Goal: Task Accomplishment & Management: Manage account settings

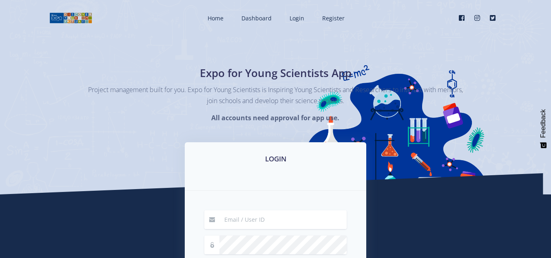
type input "[EMAIL_ADDRESS][DOMAIN_NAME]"
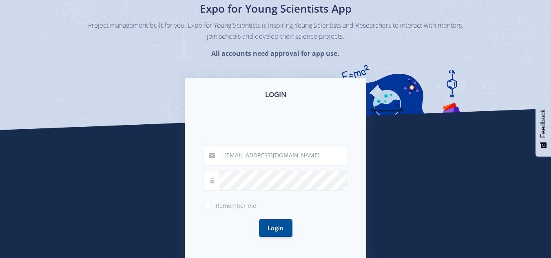
scroll to position [65, 0]
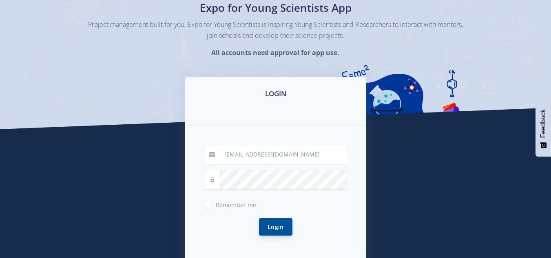
click at [273, 225] on button "Login" at bounding box center [275, 227] width 33 height 18
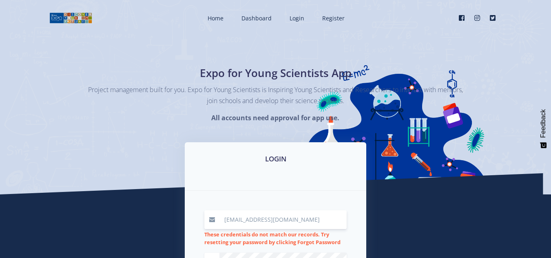
click at [302, 219] on input "dimphomokoena@gmail.com" at bounding box center [282, 219] width 127 height 19
type input "d"
type input "D"
type input "dimphomokoena@gmail.com"
click at [330, 115] on strong "All accounts need approval for app use." at bounding box center [275, 117] width 128 height 9
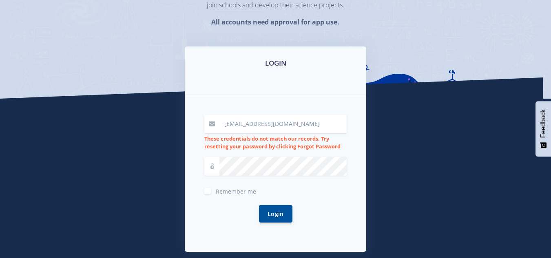
scroll to position [98, 0]
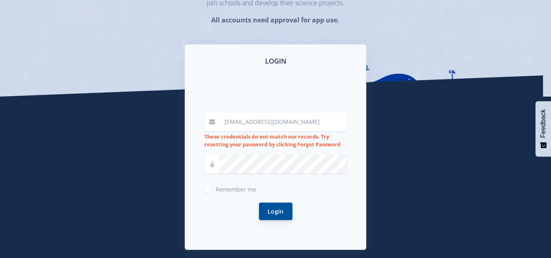
click at [272, 211] on button "Login" at bounding box center [275, 212] width 33 height 18
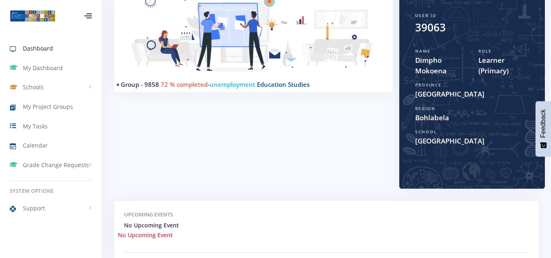
scroll to position [130, 0]
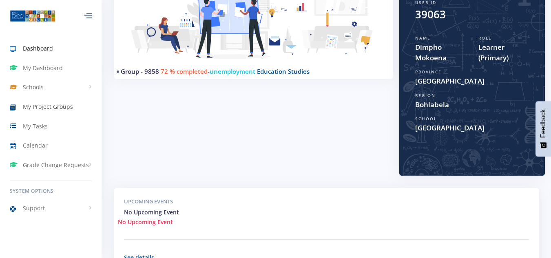
click at [54, 103] on span "My Project Groups" at bounding box center [48, 106] width 50 height 9
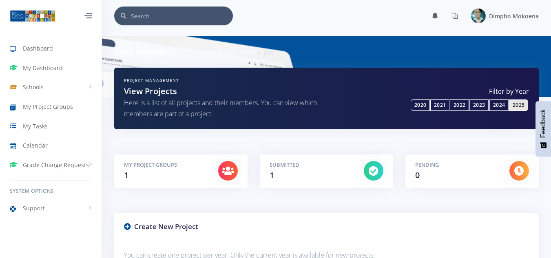
scroll to position [6, 6]
click at [54, 103] on span "My Project Groups" at bounding box center [48, 106] width 50 height 9
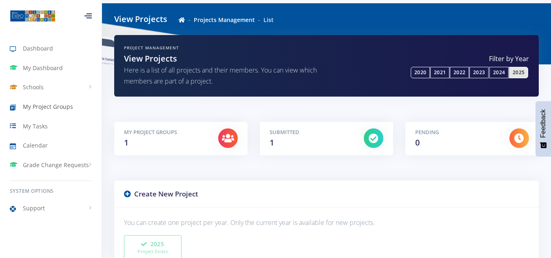
scroll to position [47, 0]
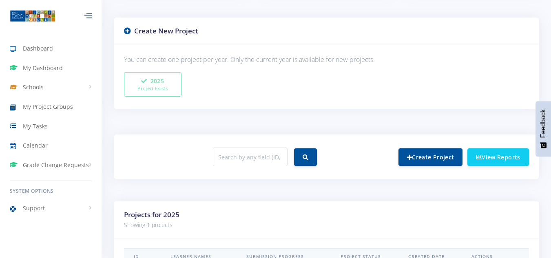
scroll to position [212, 0]
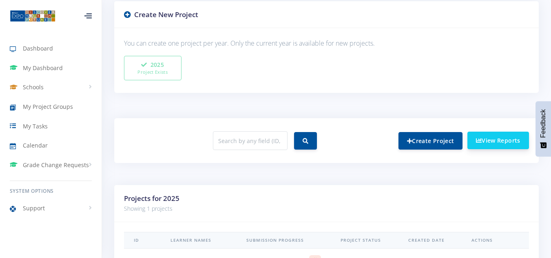
click at [493, 137] on link "View Reports" at bounding box center [498, 141] width 62 height 18
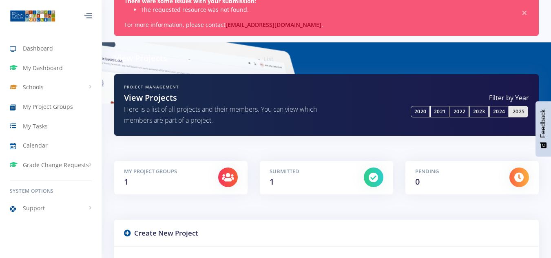
scroll to position [18, 0]
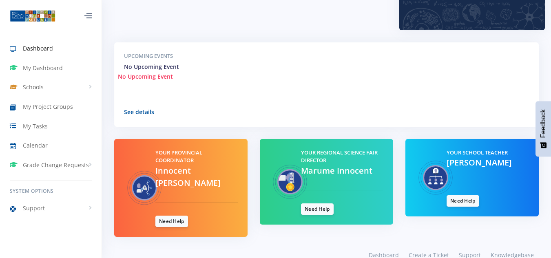
scroll to position [279, 0]
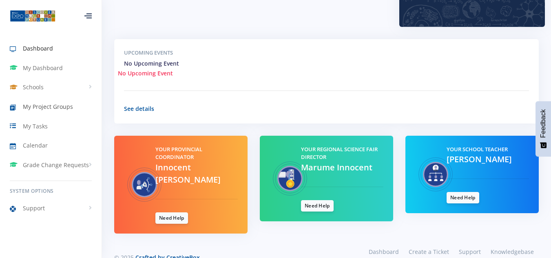
click at [53, 108] on span "My Project Groups" at bounding box center [48, 106] width 50 height 9
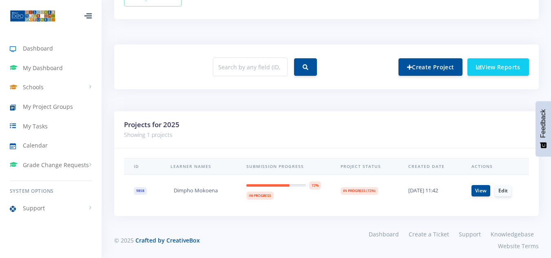
scroll to position [292, 0]
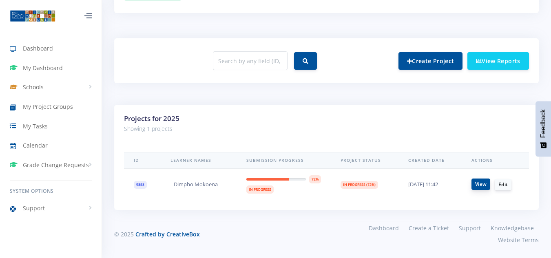
click at [477, 188] on link "View" at bounding box center [480, 184] width 19 height 11
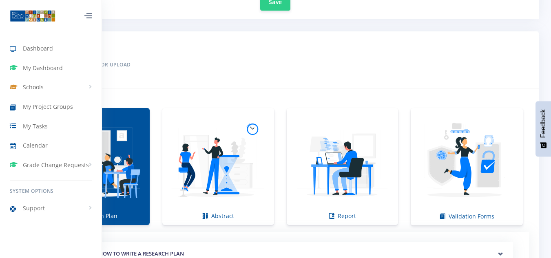
scroll to position [489, 0]
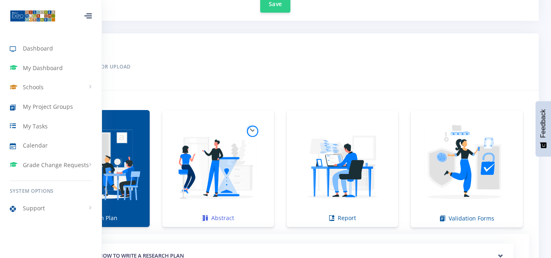
click at [240, 203] on img at bounding box center [218, 164] width 99 height 99
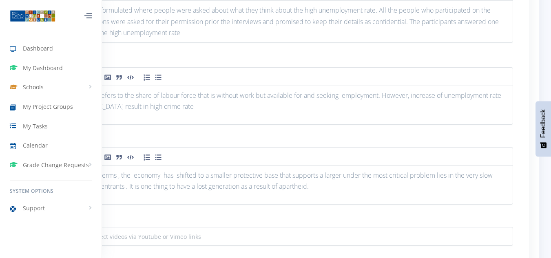
scroll to position [978, 0]
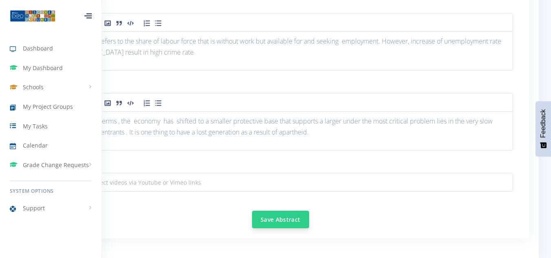
click at [261, 216] on button "Save Abstract" at bounding box center [280, 220] width 57 height 18
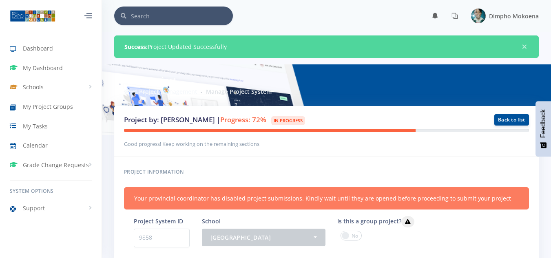
scroll to position [6, 6]
click at [511, 115] on link "Back to list" at bounding box center [511, 119] width 35 height 11
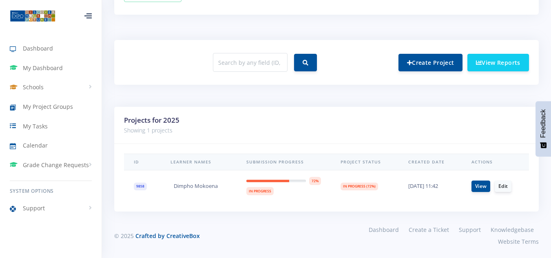
scroll to position [292, 0]
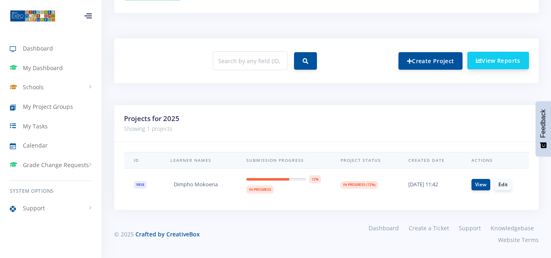
click at [496, 59] on link "View Reports" at bounding box center [498, 61] width 62 height 18
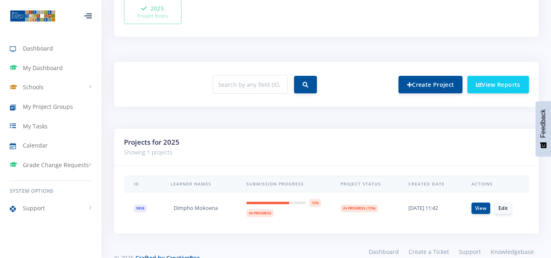
scroll to position [342, 0]
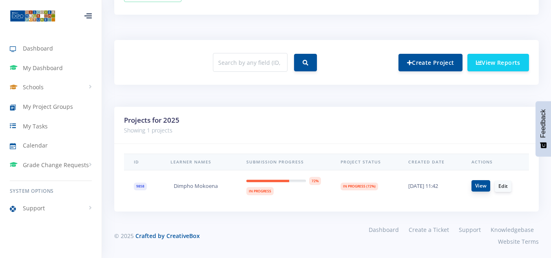
click at [481, 185] on link "View" at bounding box center [480, 185] width 19 height 11
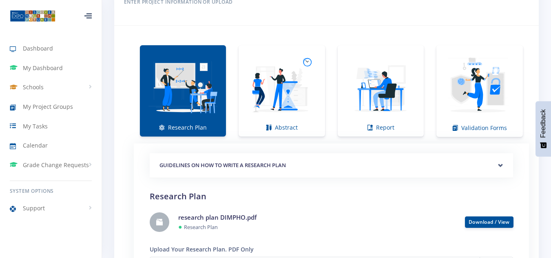
scroll to position [554, 0]
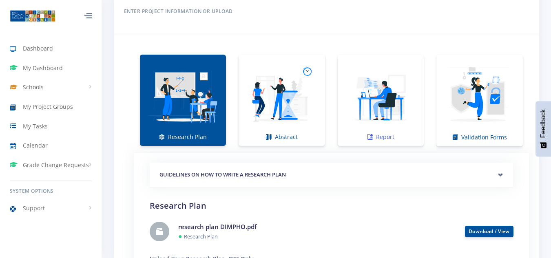
click at [392, 106] on img at bounding box center [380, 96] width 73 height 73
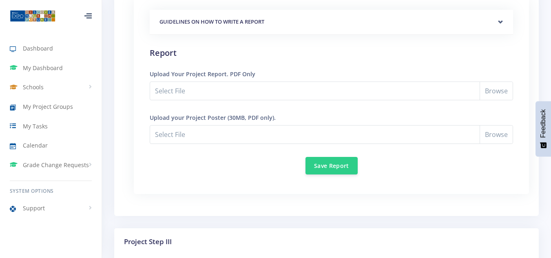
scroll to position [701, 0]
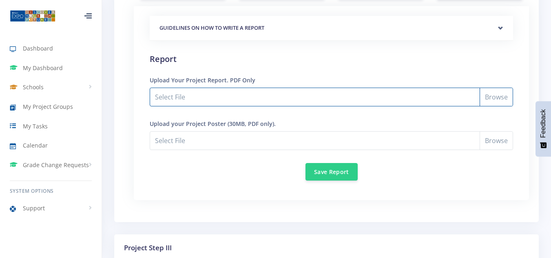
click at [392, 106] on input "Select File" at bounding box center [331, 97] width 363 height 19
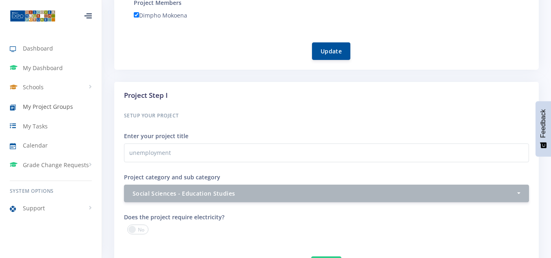
scroll to position [230, 0]
